Goal: Book appointment/travel/reservation

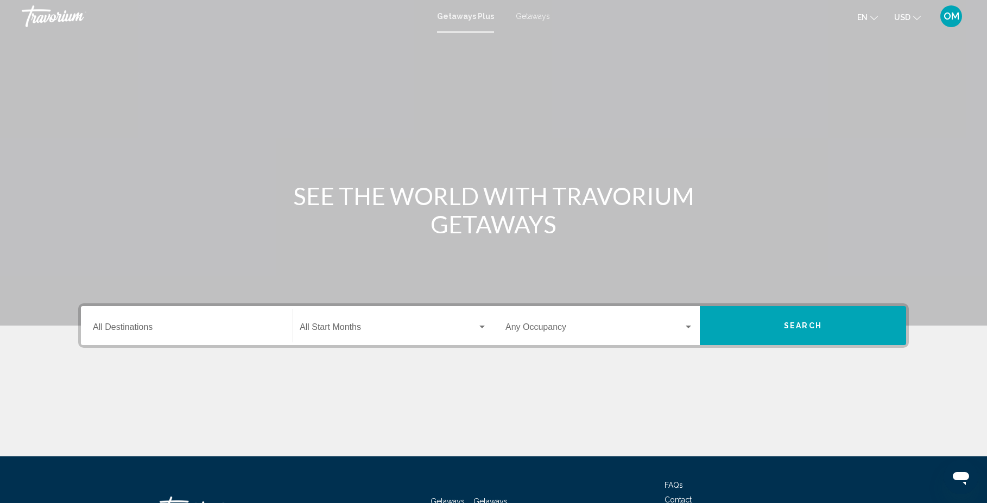
click at [170, 328] on input "Destination All Destinations" at bounding box center [187, 330] width 188 height 10
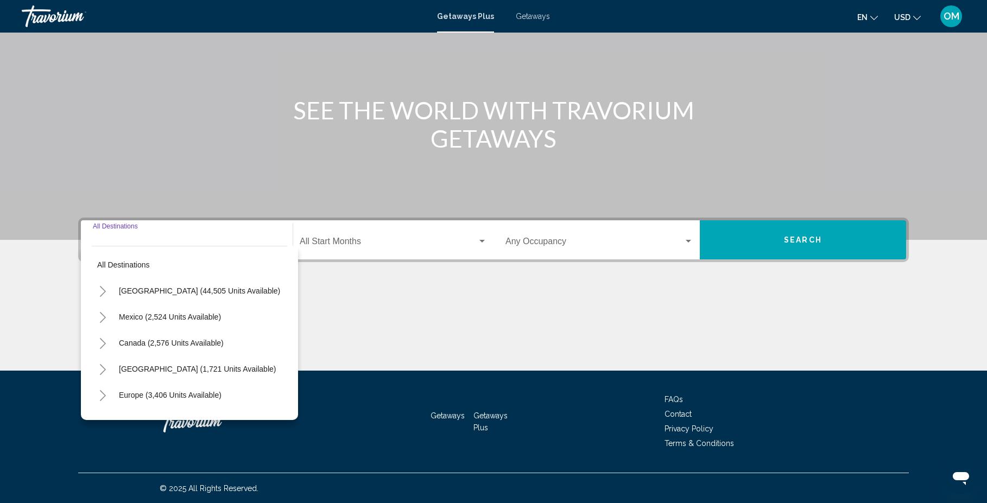
scroll to position [86, 0]
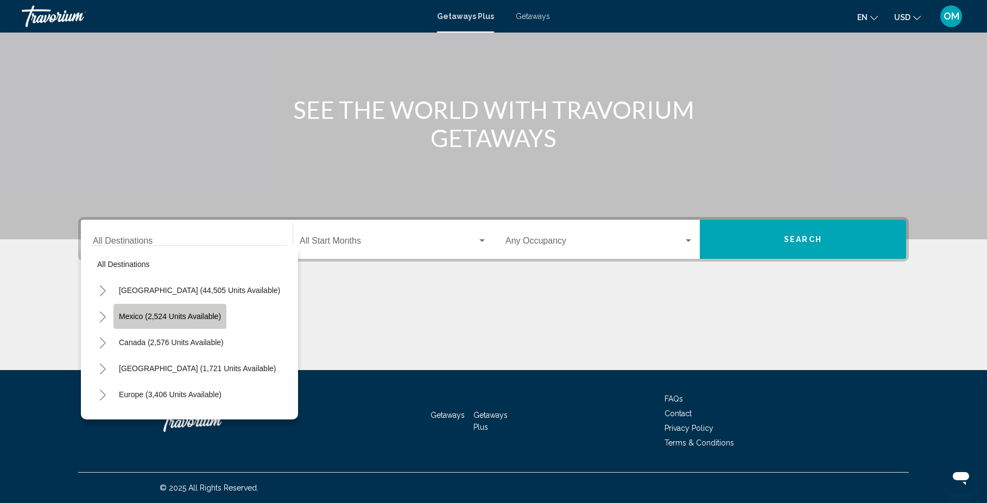
click at [169, 318] on span "Mexico (2,524 units available)" at bounding box center [170, 316] width 102 height 9
type input "**********"
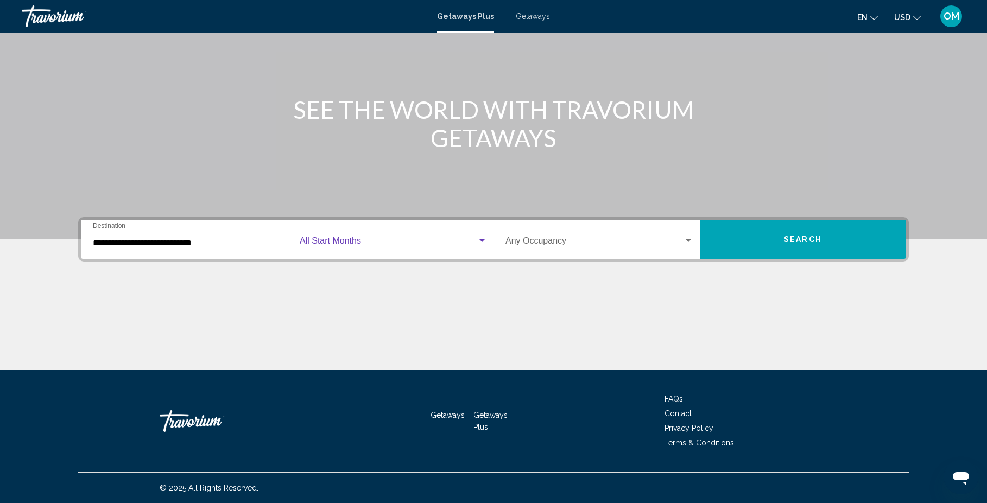
click at [369, 240] on span "Search widget" at bounding box center [389, 243] width 178 height 10
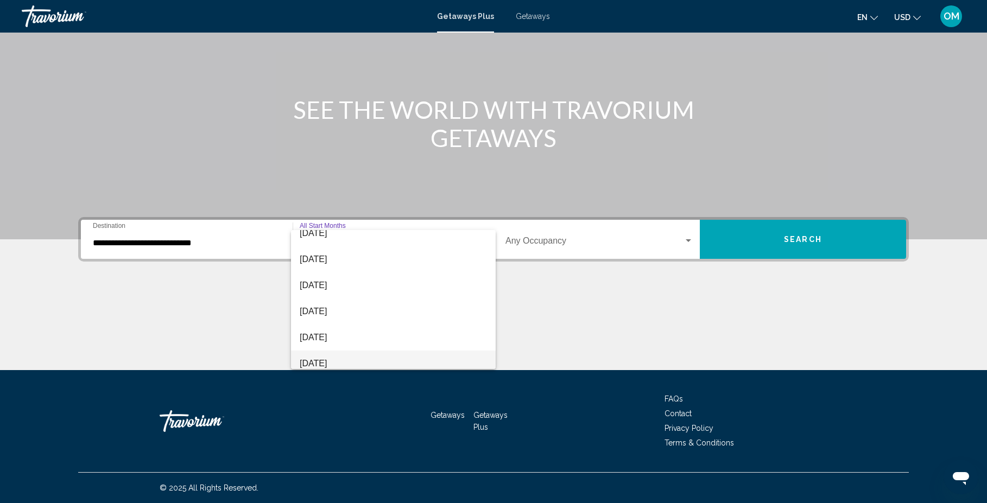
scroll to position [63, 0]
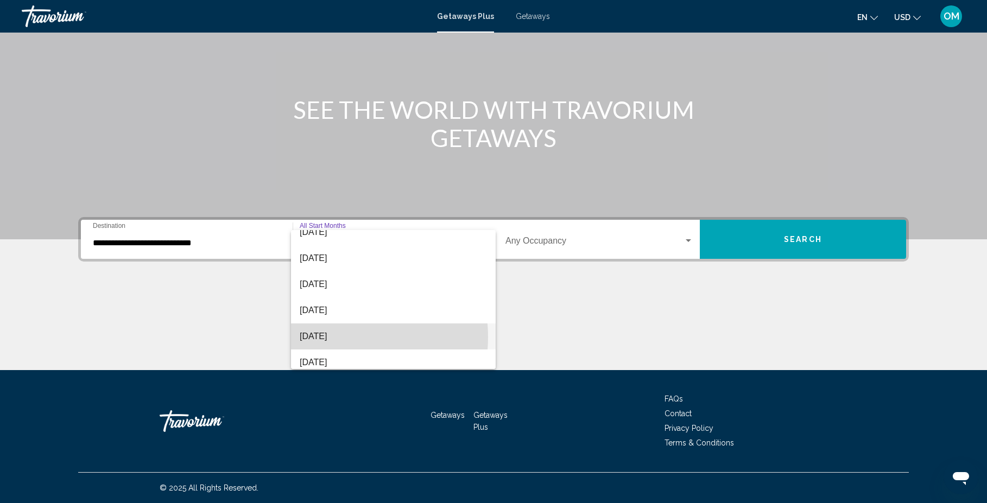
click at [337, 337] on span "[DATE]" at bounding box center [393, 337] width 187 height 26
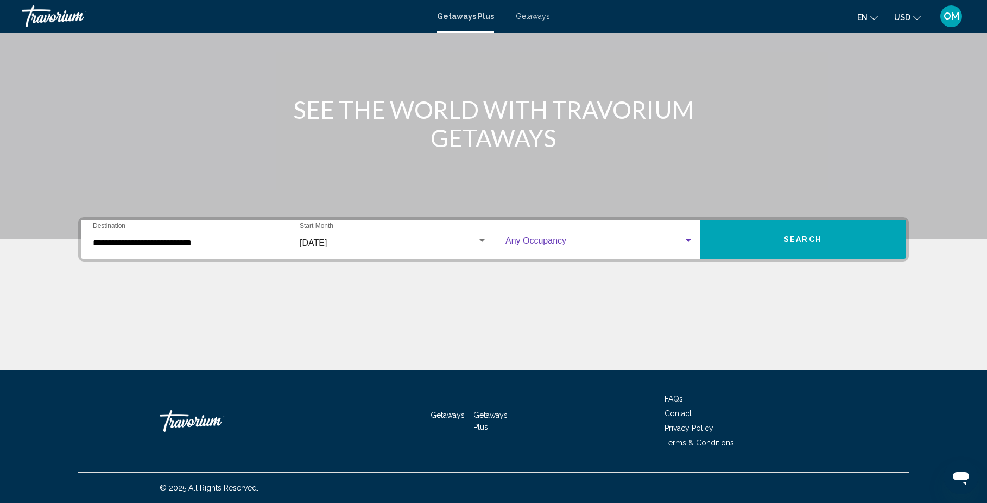
click at [559, 246] on span "Search widget" at bounding box center [595, 243] width 178 height 10
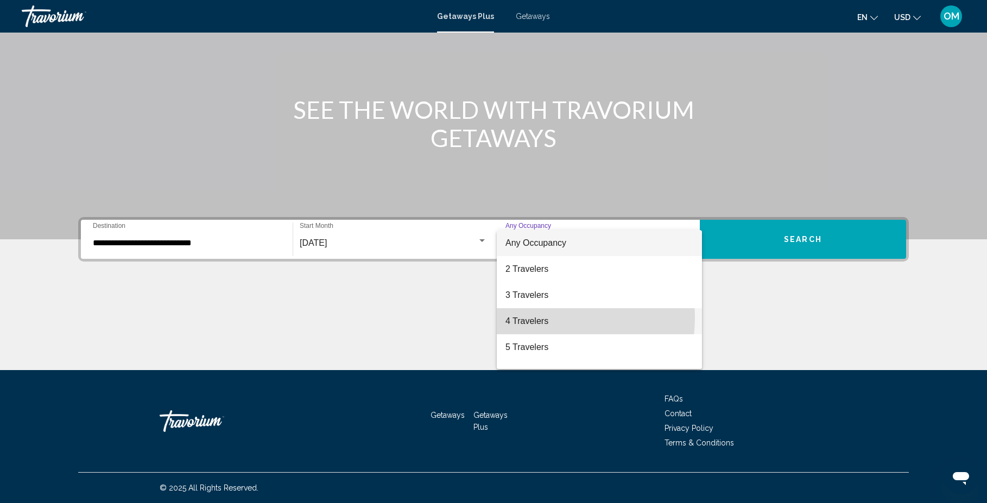
click at [539, 318] on span "4 Travelers" at bounding box center [600, 321] width 188 height 26
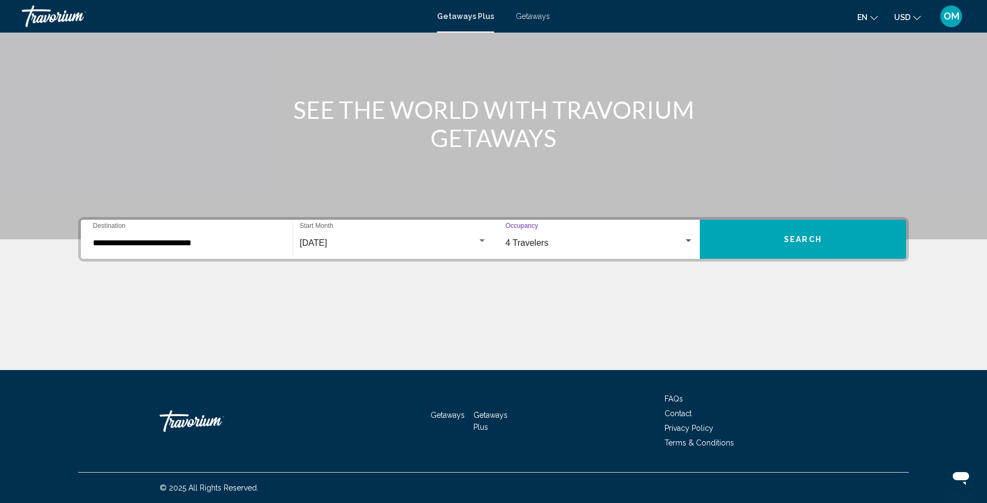
click at [813, 241] on span "Search" at bounding box center [803, 240] width 38 height 9
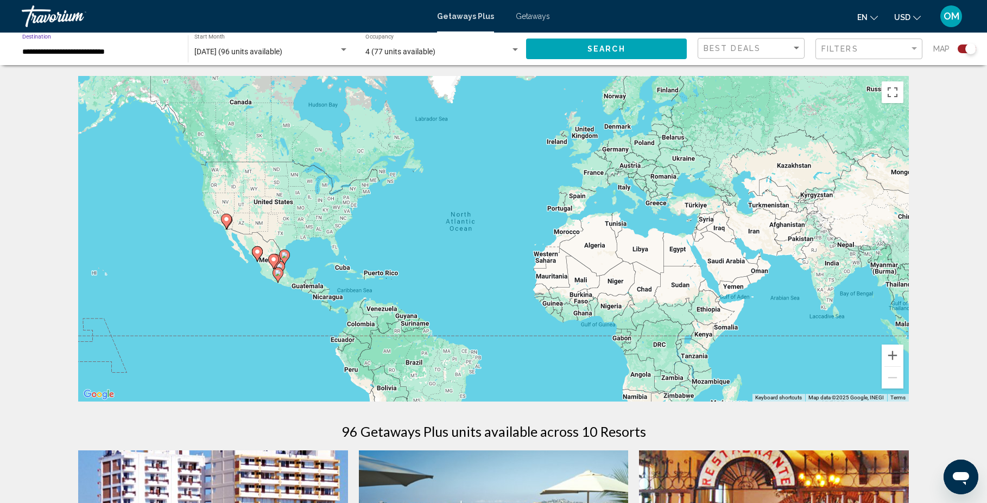
click at [106, 52] on input "**********" at bounding box center [99, 52] width 155 height 9
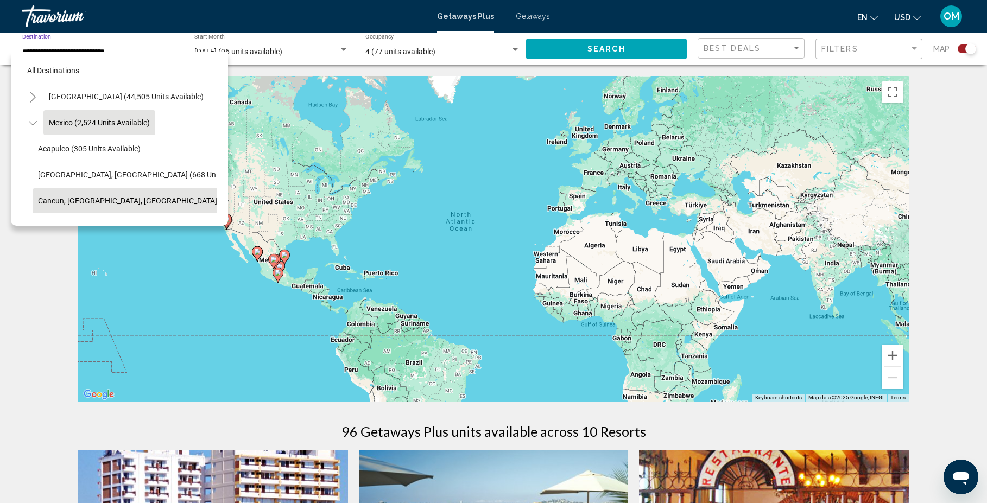
click at [114, 197] on span "Cancun, [GEOGRAPHIC_DATA], [GEOGRAPHIC_DATA] (362 units available)" at bounding box center [163, 201] width 250 height 9
type input "**********"
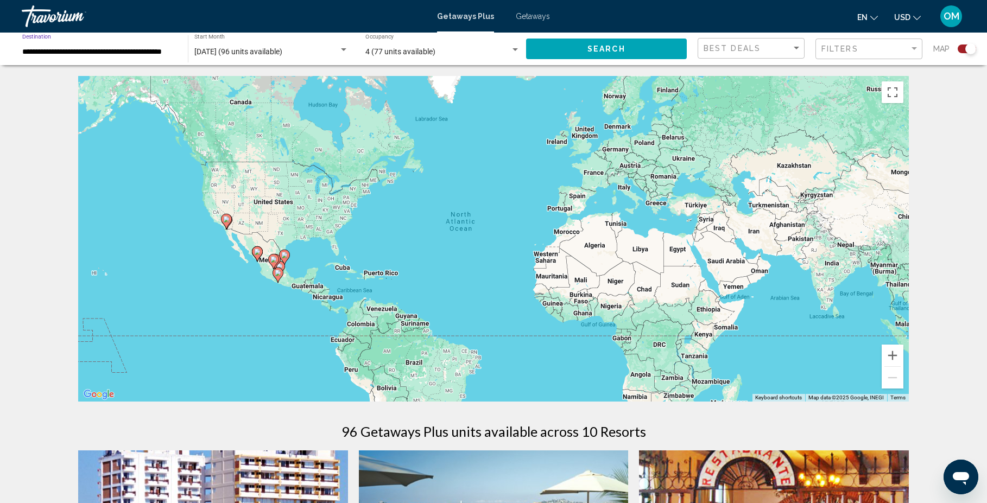
click at [584, 52] on button "Search" at bounding box center [606, 49] width 161 height 20
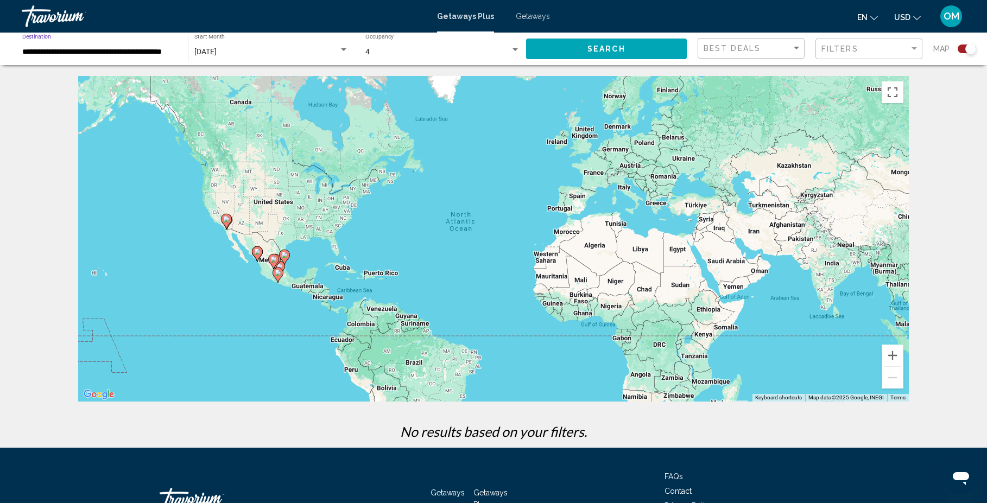
click at [155, 48] on input "**********" at bounding box center [99, 52] width 155 height 9
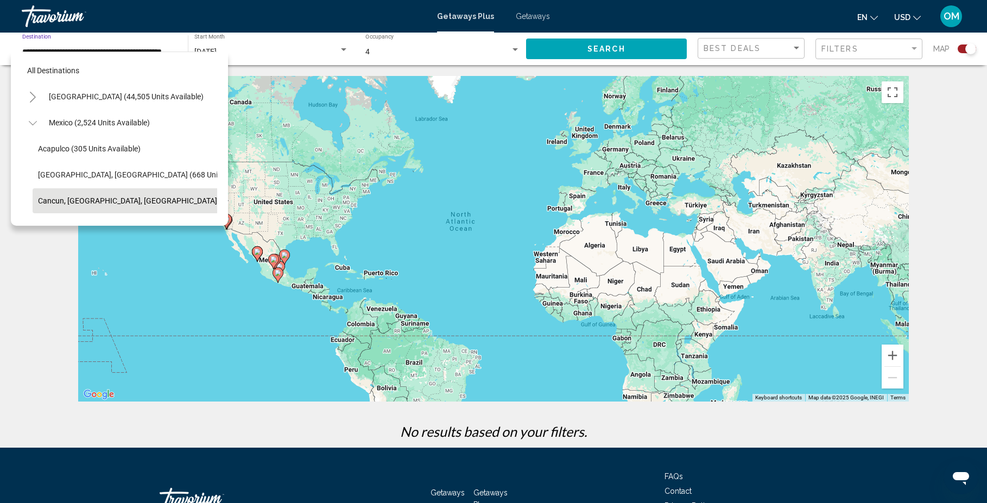
scroll to position [69, 11]
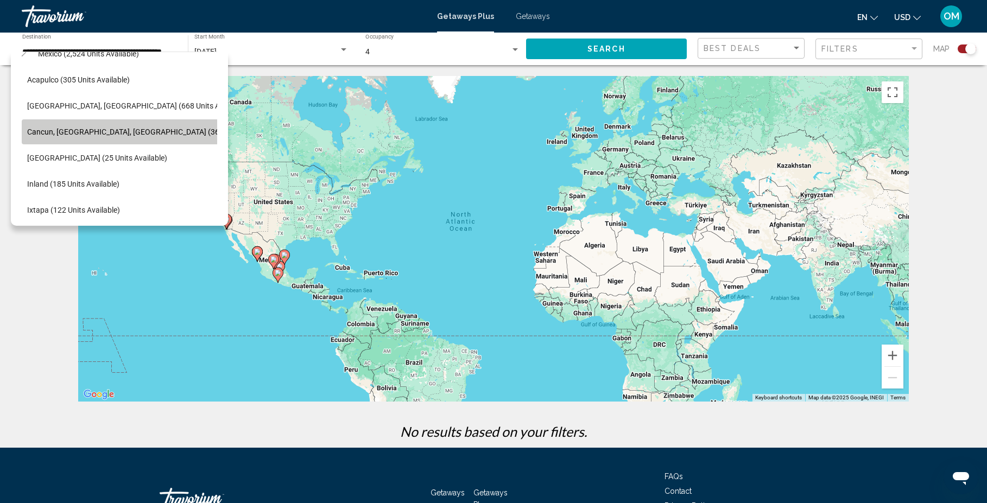
click at [147, 135] on span "Cancun, [GEOGRAPHIC_DATA], [GEOGRAPHIC_DATA] (362 units available)" at bounding box center [152, 132] width 250 height 9
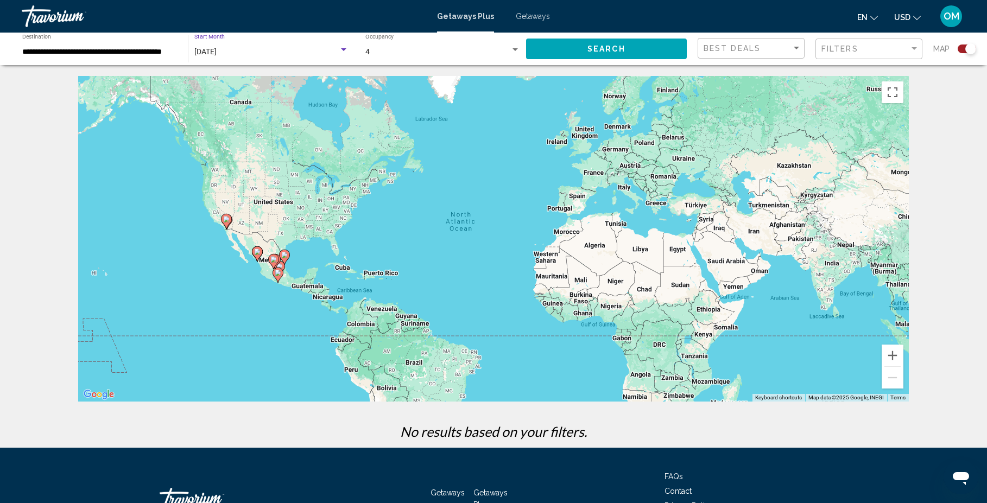
click at [344, 47] on div "Search widget" at bounding box center [344, 50] width 10 height 9
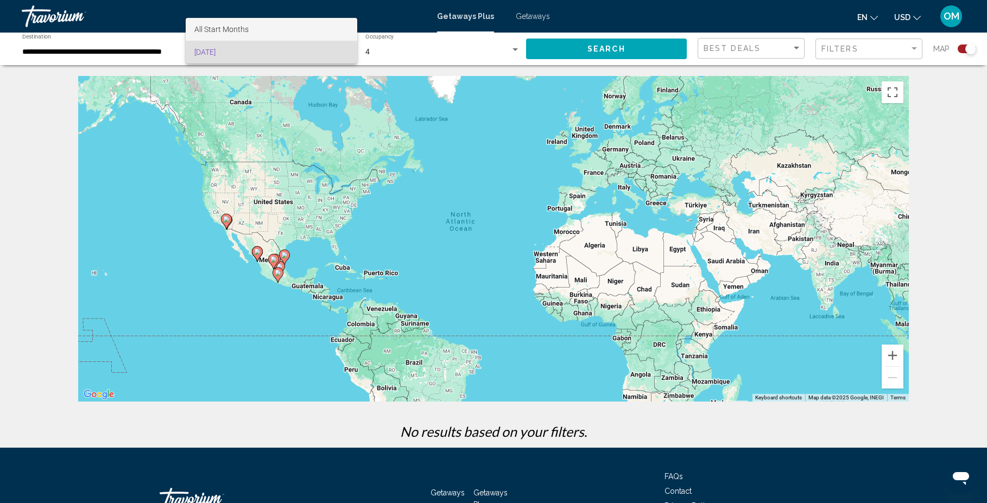
click at [235, 28] on span "All Start Months" at bounding box center [221, 29] width 54 height 9
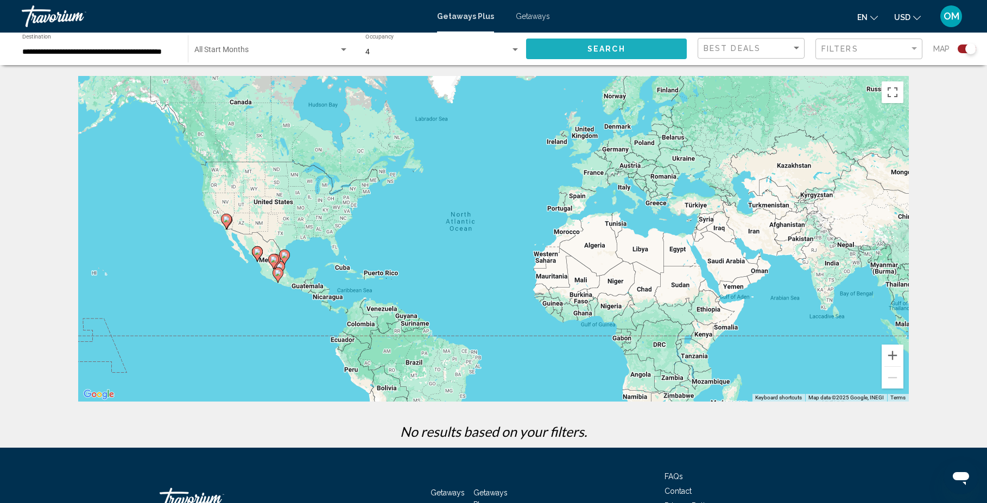
click at [582, 50] on button "Search" at bounding box center [606, 49] width 161 height 20
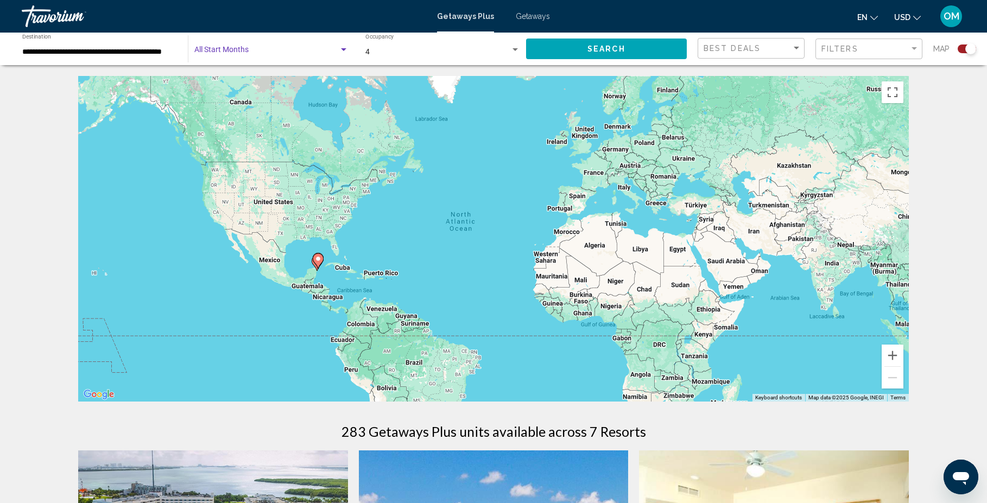
click at [269, 54] on span "Search widget" at bounding box center [266, 52] width 144 height 9
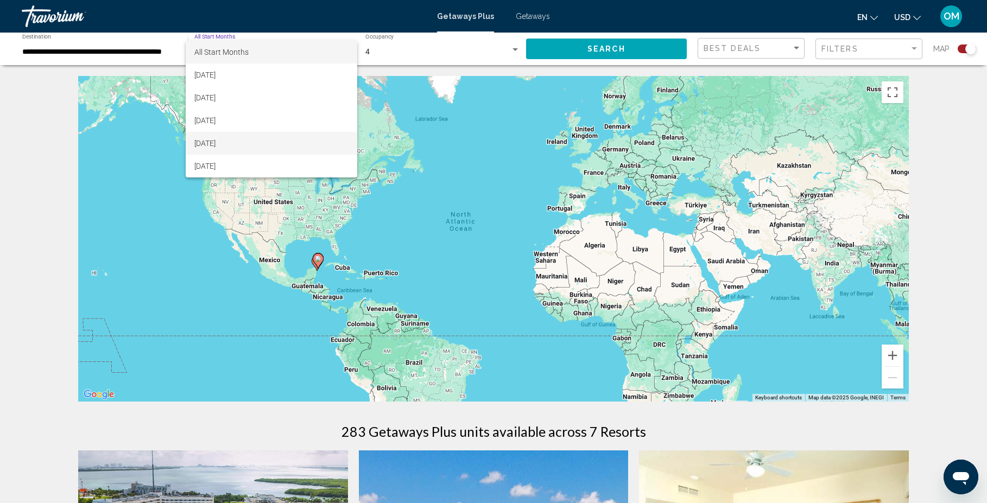
click at [212, 142] on span "[DATE]" at bounding box center [271, 143] width 154 height 23
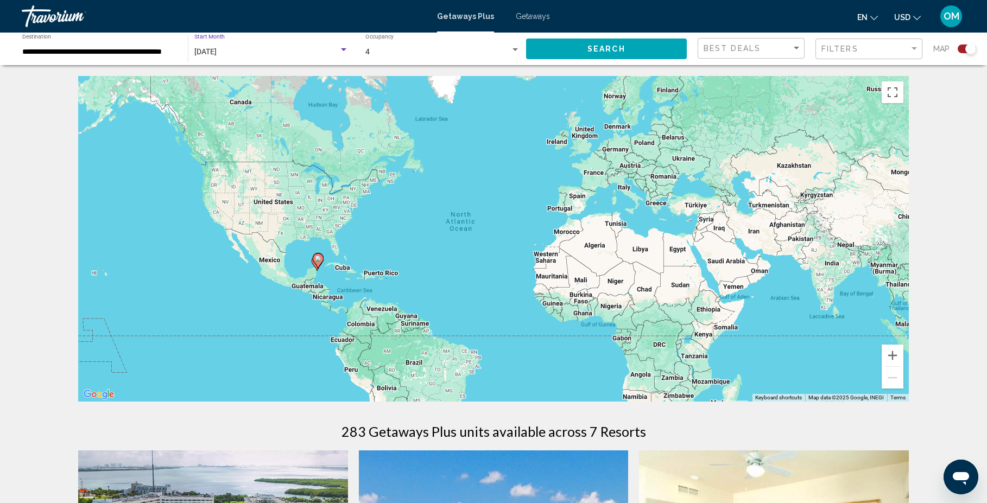
click at [342, 49] on div "Search widget" at bounding box center [343, 49] width 5 height 3
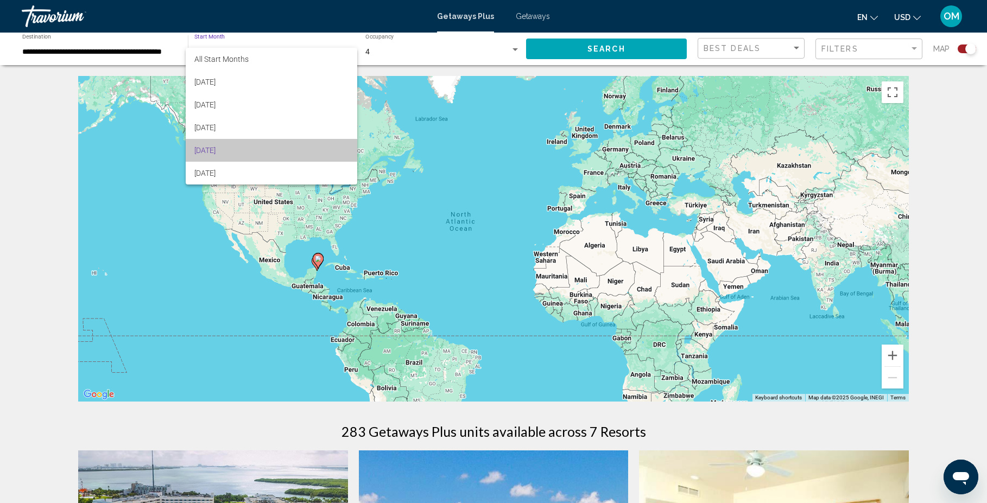
click at [233, 148] on span "[DATE]" at bounding box center [271, 150] width 154 height 23
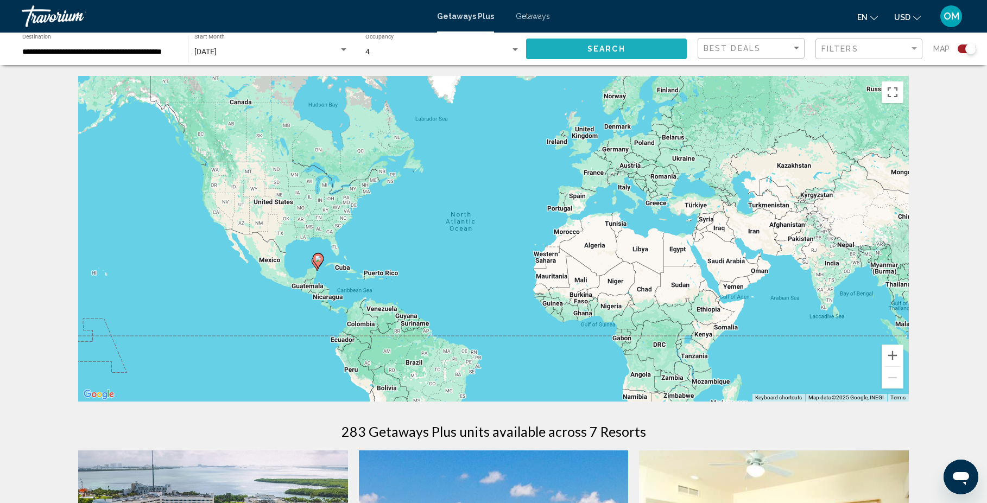
click at [604, 48] on span "Search" at bounding box center [606, 49] width 38 height 9
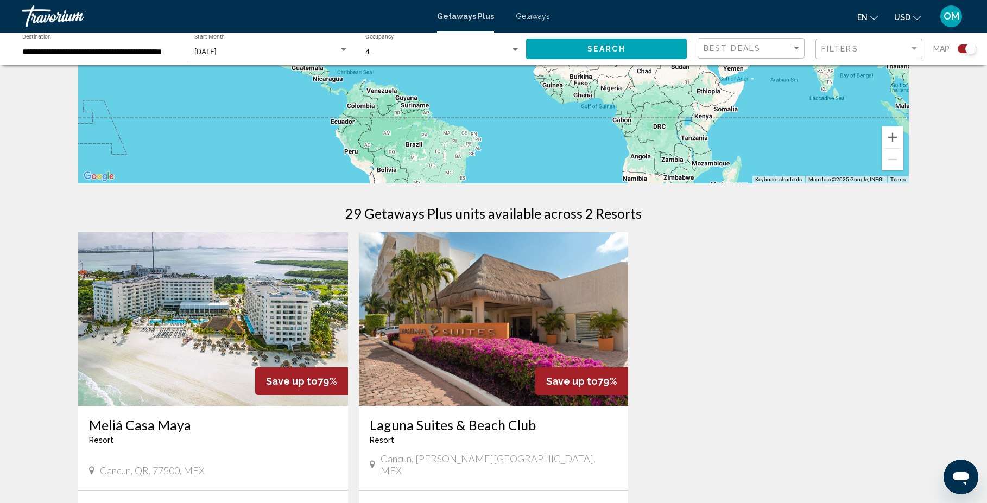
scroll to position [380, 0]
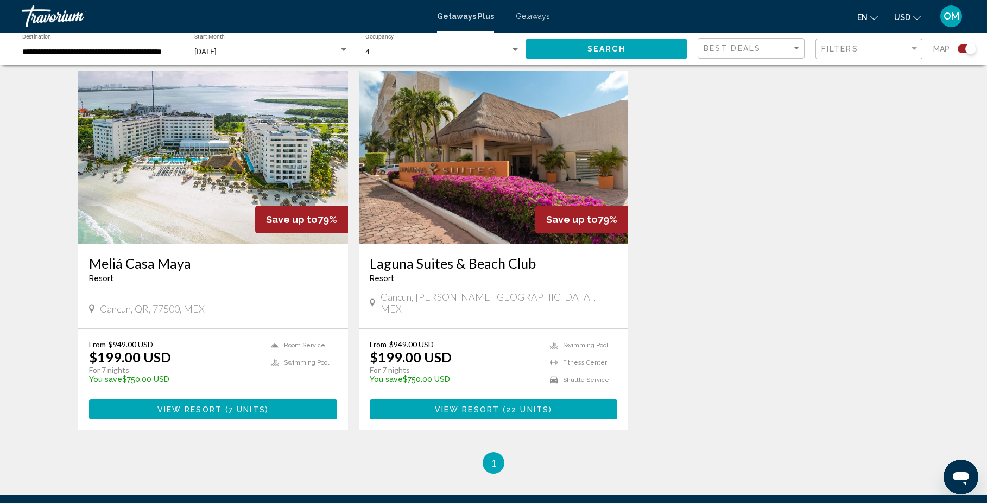
click at [195, 180] on img "Main content" at bounding box center [213, 158] width 270 height 174
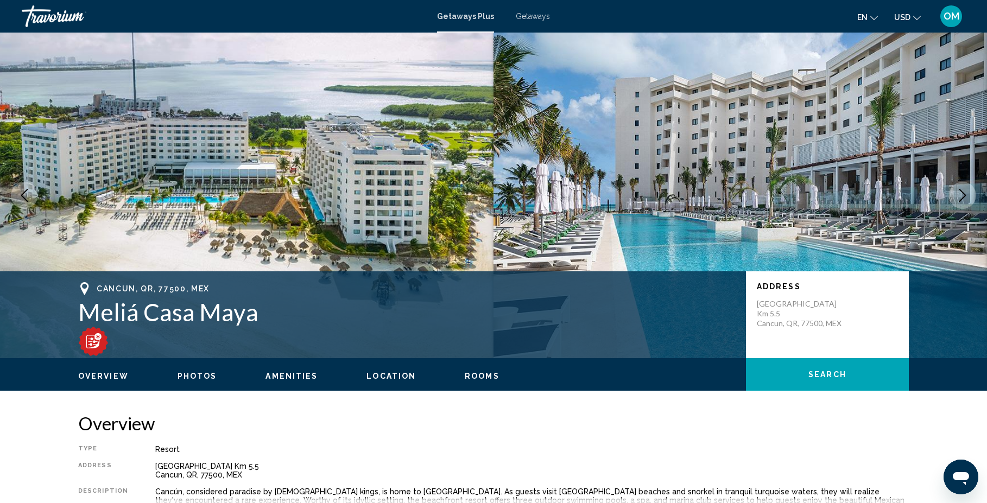
click at [961, 195] on icon "Next image" at bounding box center [962, 195] width 13 height 13
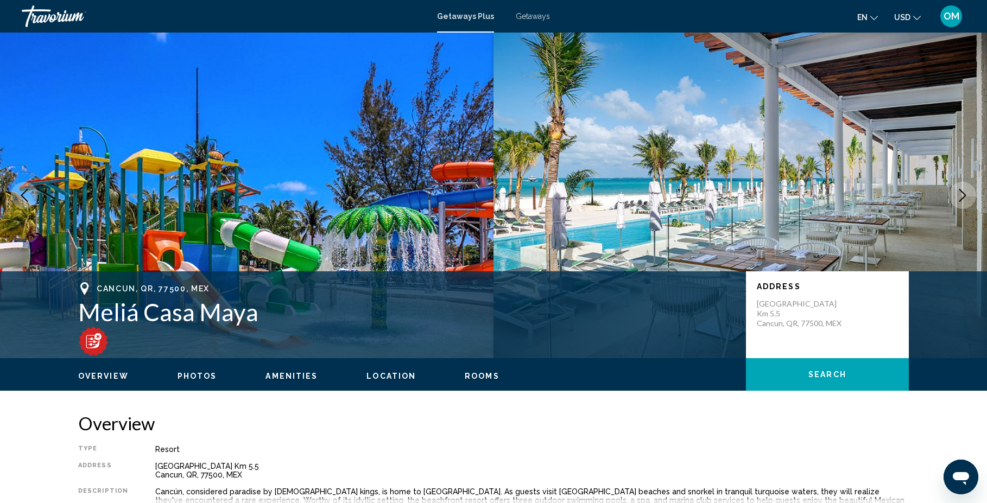
click at [961, 195] on icon "Next image" at bounding box center [962, 195] width 13 height 13
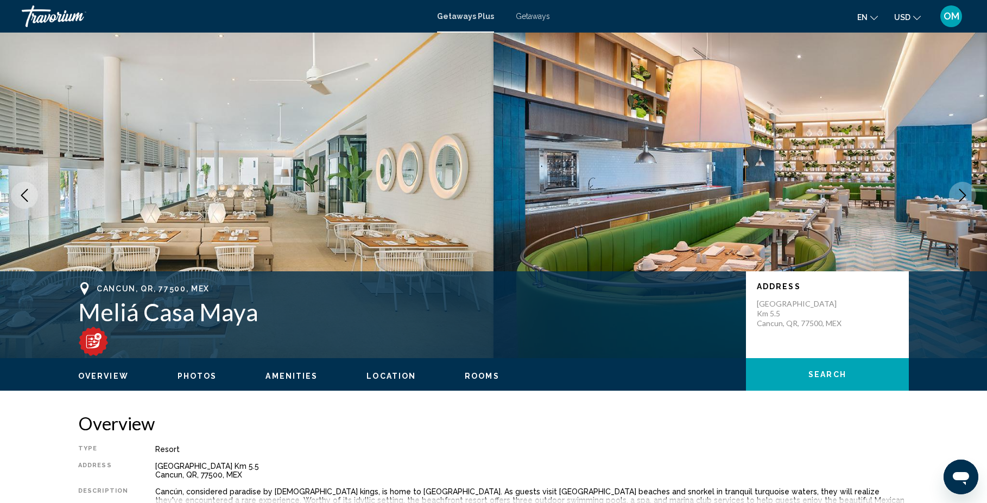
click at [961, 195] on icon "Next image" at bounding box center [962, 195] width 13 height 13
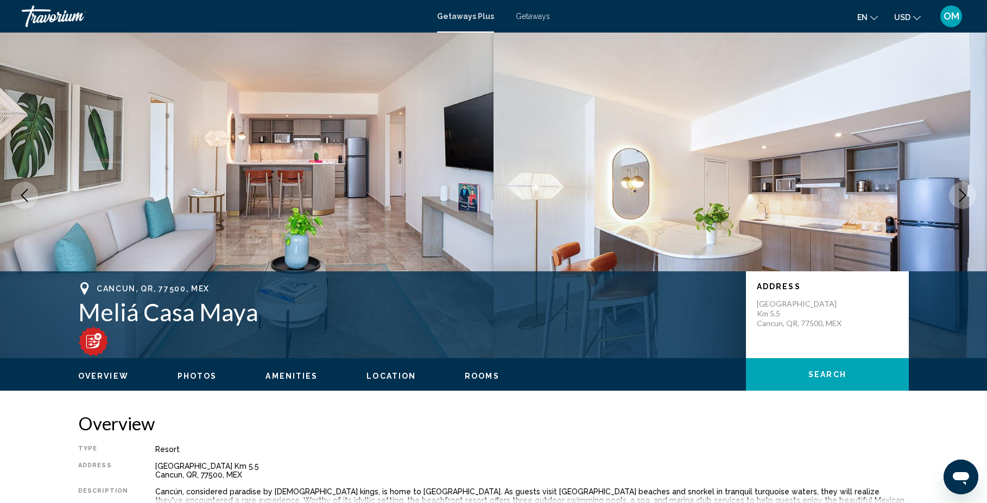
click at [961, 195] on icon "Next image" at bounding box center [962, 195] width 13 height 13
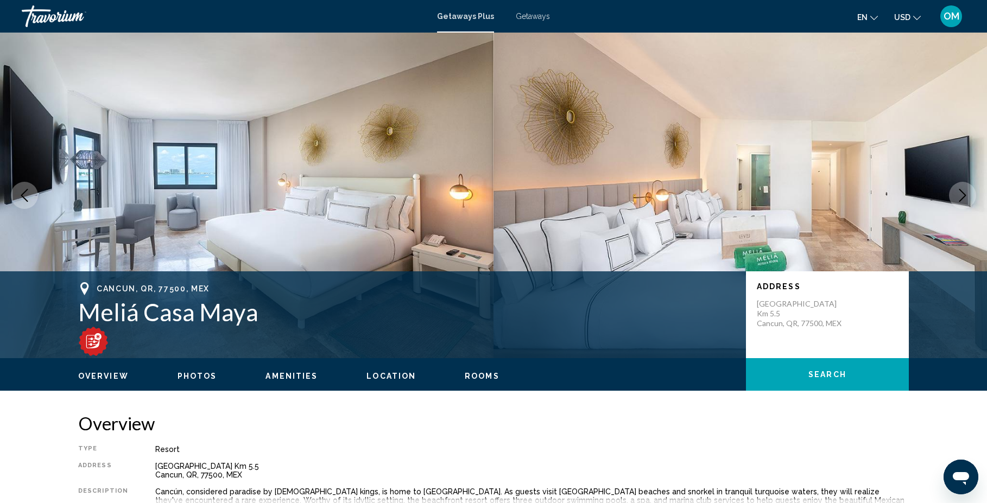
click at [961, 195] on icon "Next image" at bounding box center [962, 195] width 13 height 13
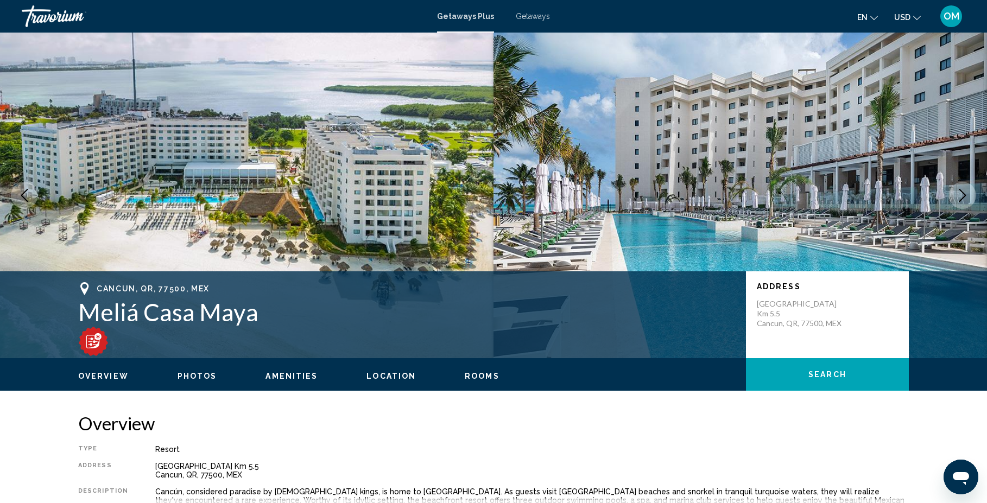
click at [961, 195] on icon "Next image" at bounding box center [962, 195] width 13 height 13
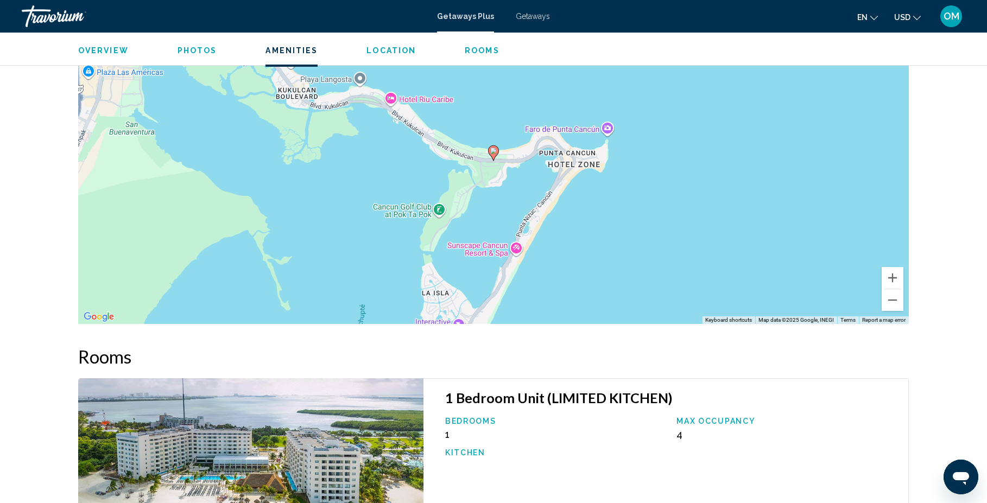
scroll to position [1303, 0]
